Goal: Navigation & Orientation: Find specific page/section

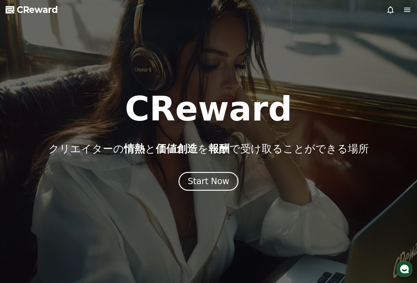
click at [216, 184] on div "Start Now" at bounding box center [209, 181] width 42 height 11
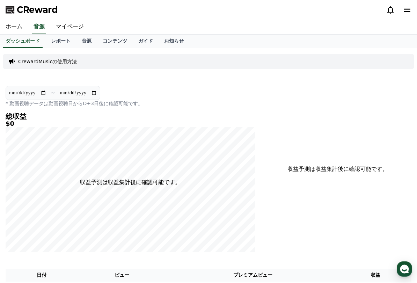
click at [84, 40] on link "音源" at bounding box center [86, 41] width 21 height 13
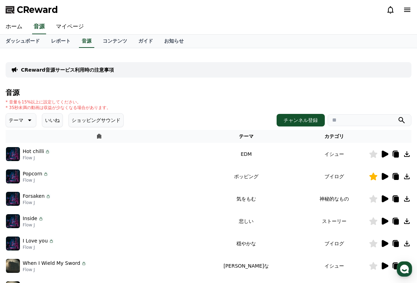
click at [15, 30] on link "ホーム" at bounding box center [14, 27] width 28 height 15
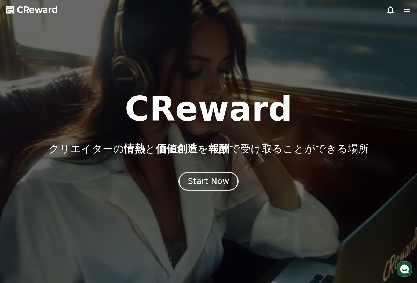
click at [214, 186] on div "Start Now" at bounding box center [209, 181] width 42 height 11
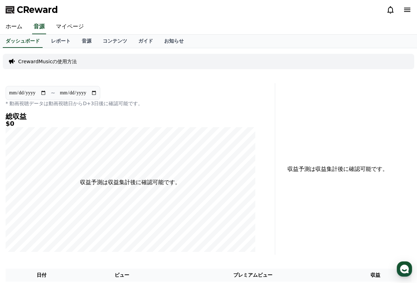
click at [71, 25] on link "マイページ" at bounding box center [69, 27] width 39 height 15
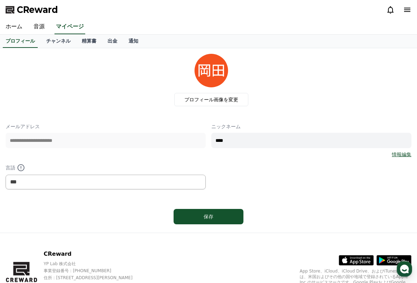
click at [50, 44] on link "チャンネル" at bounding box center [58, 41] width 36 height 13
